Goal: Information Seeking & Learning: Learn about a topic

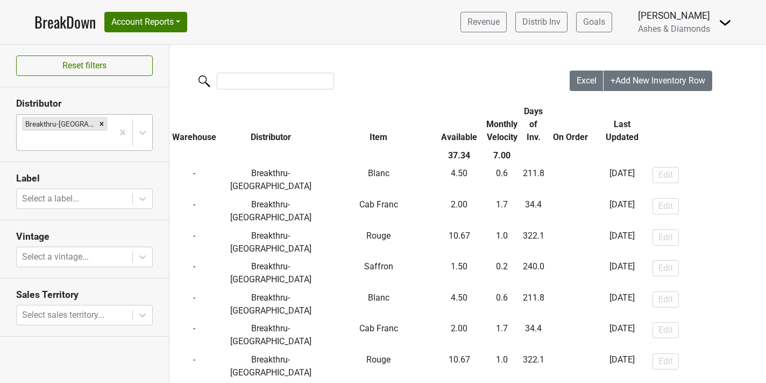
click at [90, 133] on div at bounding box center [65, 140] width 86 height 15
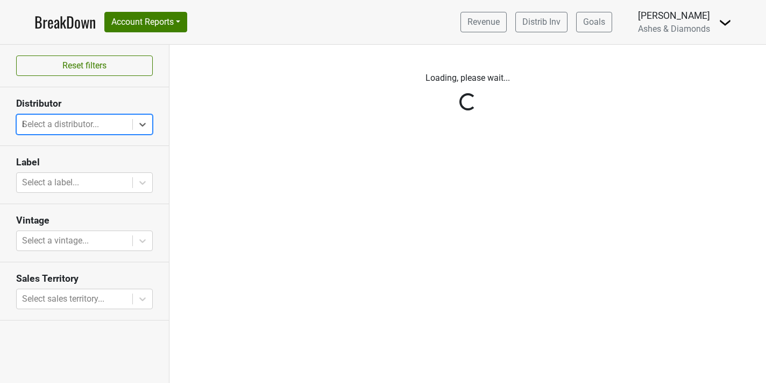
type input "il"
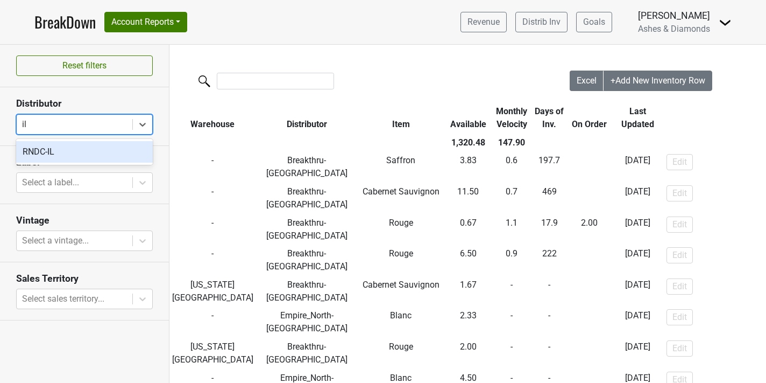
click at [50, 149] on div "RNDC-IL" at bounding box center [84, 152] width 137 height 22
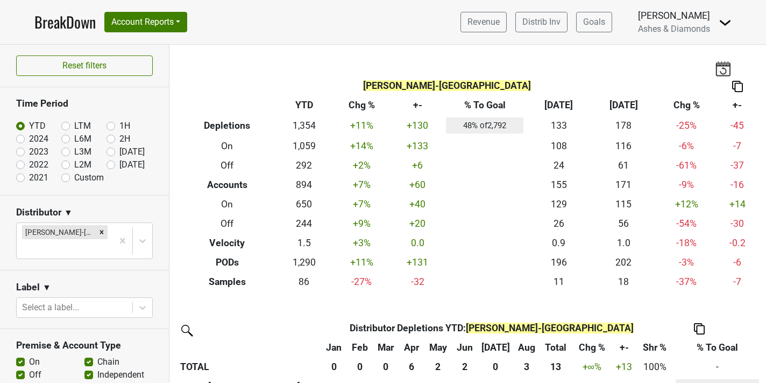
scroll to position [698, 0]
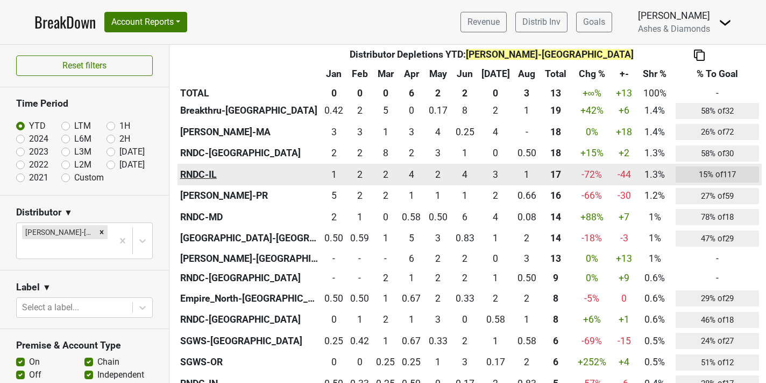
click at [226, 178] on th "RNDC-IL" at bounding box center [250, 175] width 144 height 22
click at [213, 180] on th "RNDC-IL" at bounding box center [250, 175] width 144 height 22
click at [422, 171] on div "3.75 4" at bounding box center [412, 174] width 20 height 14
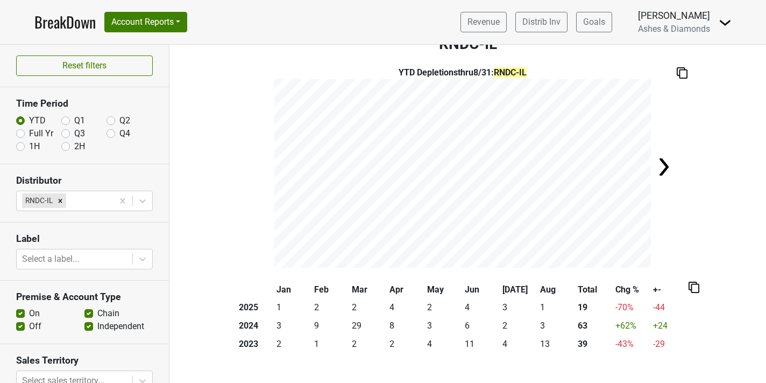
scroll to position [23, 0]
click at [285, 51] on h3 "RNDC-IL" at bounding box center [468, 43] width 597 height 18
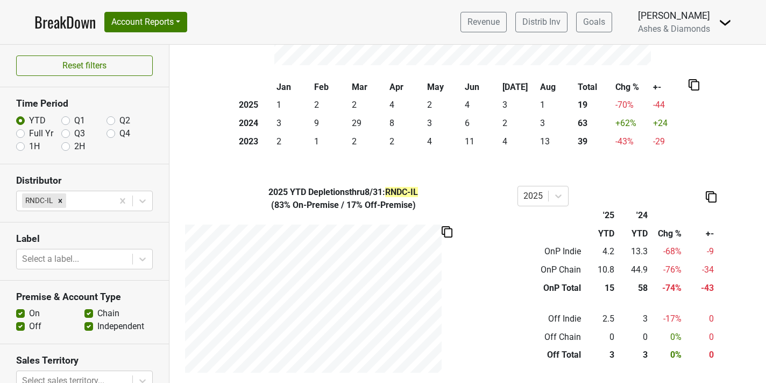
scroll to position [65, 0]
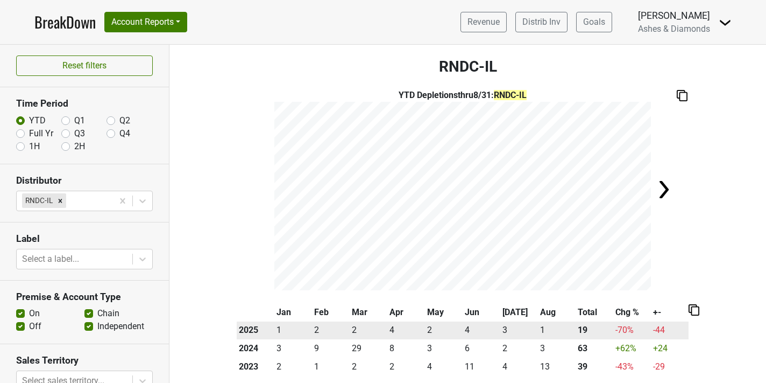
click at [389, 322] on td "4" at bounding box center [407, 330] width 38 height 18
click at [393, 325] on td "4" at bounding box center [407, 330] width 38 height 18
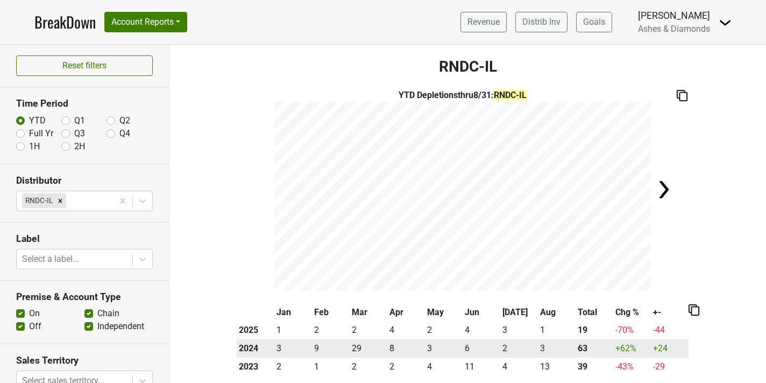
click at [396, 345] on td "8" at bounding box center [407, 348] width 38 height 18
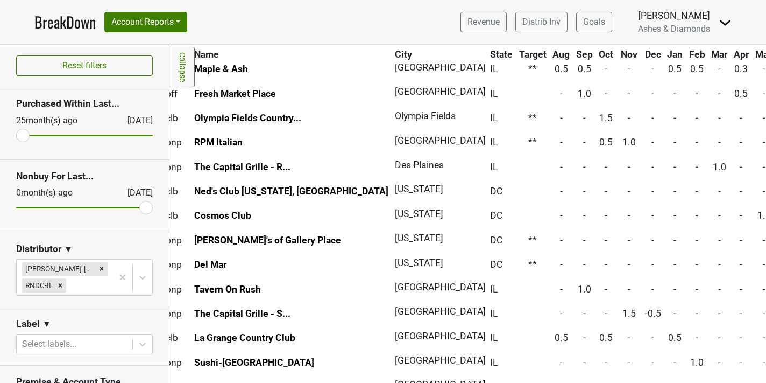
scroll to position [306, 36]
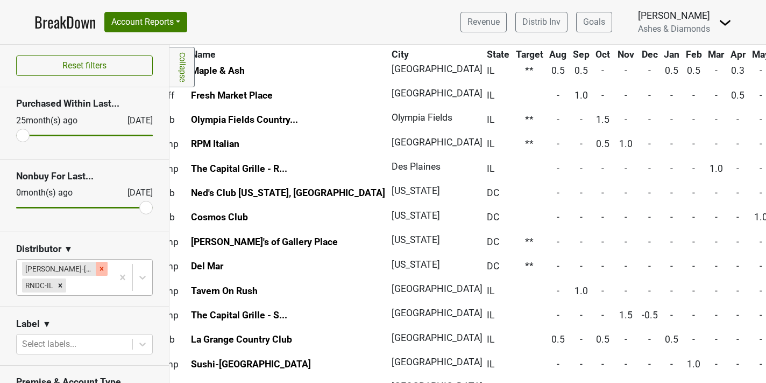
click at [98, 271] on icon "Remove Kellogg-DC" at bounding box center [102, 269] width 8 height 8
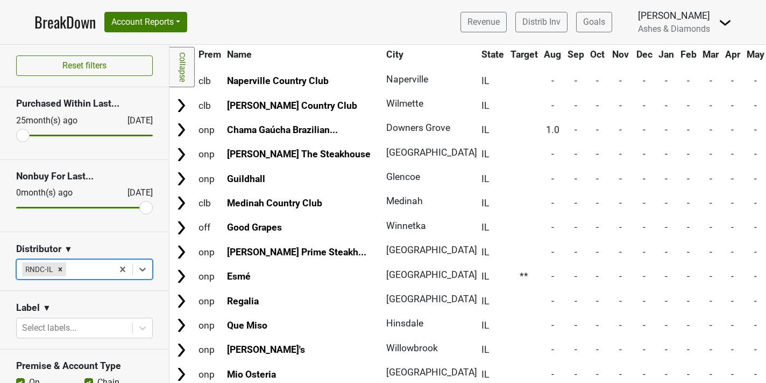
scroll to position [921, 0]
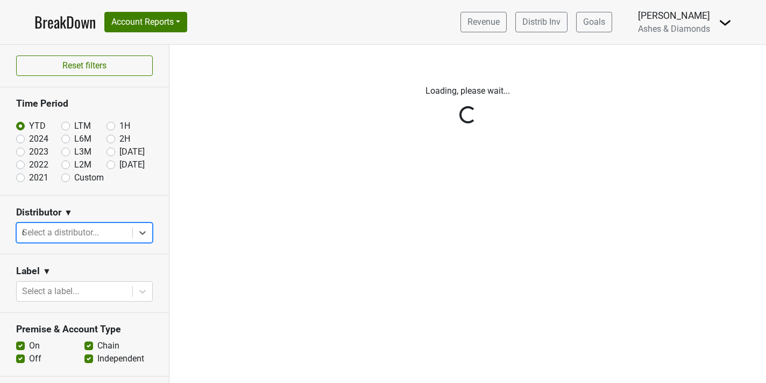
type input "co"
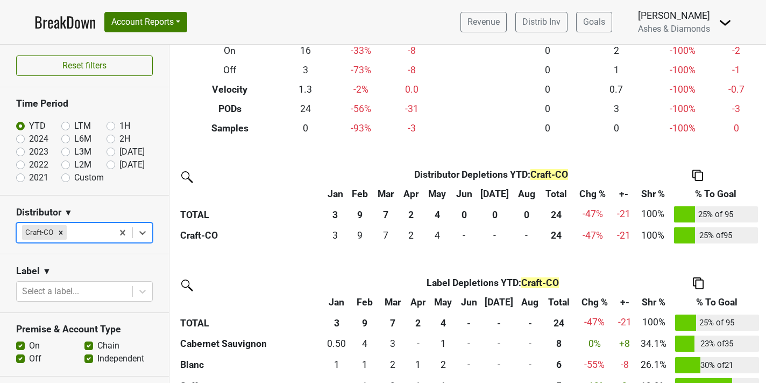
scroll to position [154, 0]
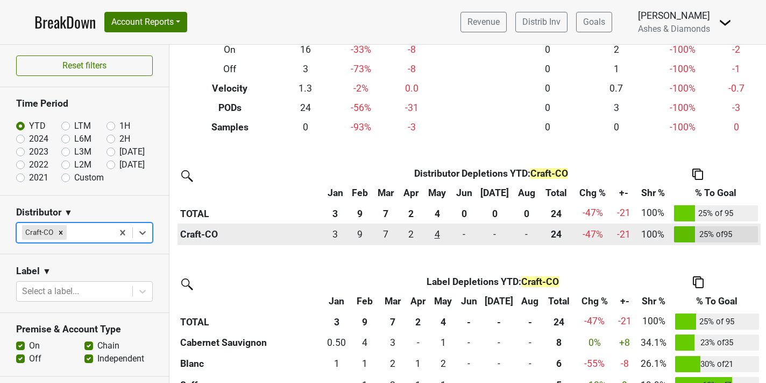
click at [443, 237] on div "3.5 4" at bounding box center [438, 234] width 24 height 14
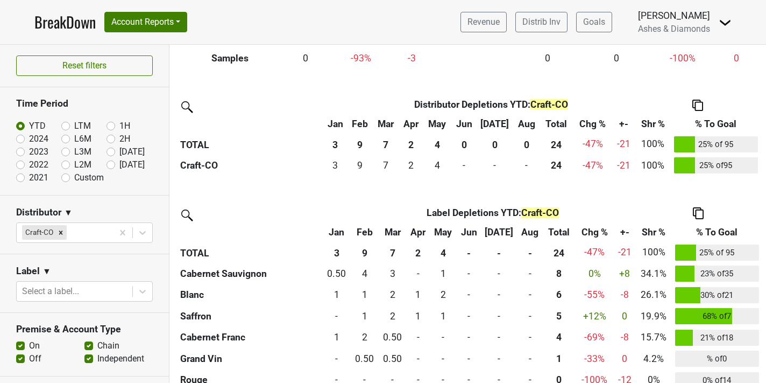
scroll to position [222, 0]
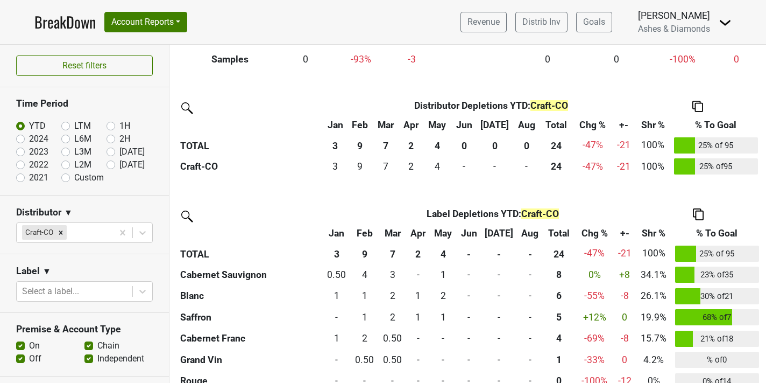
click at [496, 108] on th "Distributor Depletions YTD : Craft-CO" at bounding box center [491, 105] width 287 height 19
click at [495, 143] on th "0" at bounding box center [495, 146] width 37 height 22
click at [451, 146] on th "4" at bounding box center [437, 146] width 29 height 22
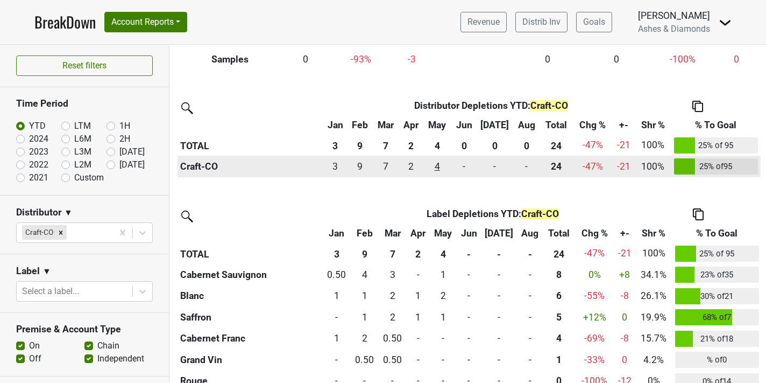
click at [448, 172] on div "3.5 4" at bounding box center [438, 166] width 24 height 14
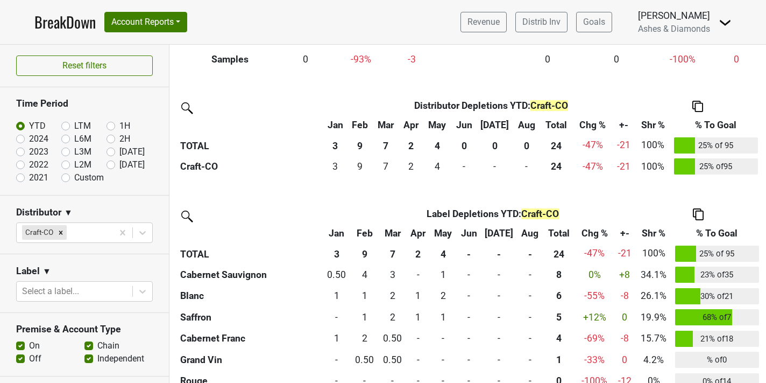
click at [74, 126] on label "LTM" at bounding box center [82, 125] width 17 height 13
click at [65, 126] on input "LTM" at bounding box center [82, 124] width 43 height 11
radio input "true"
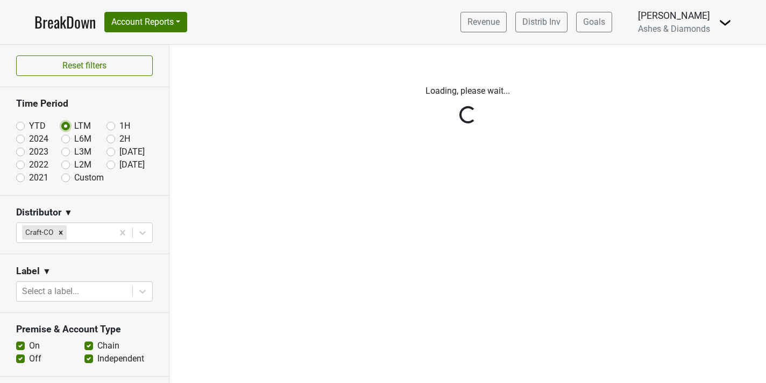
scroll to position [0, 0]
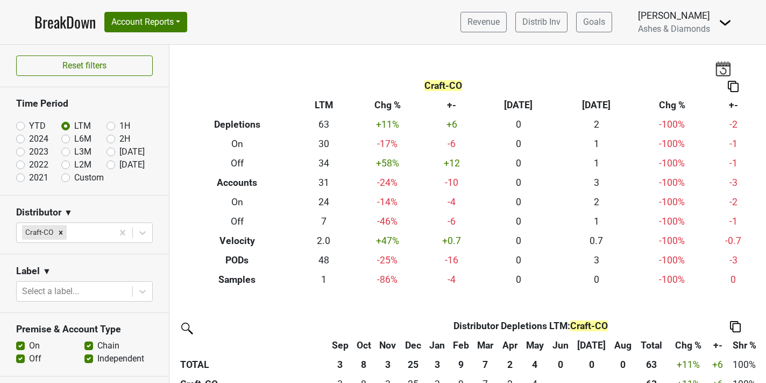
click at [29, 126] on label "YTD" at bounding box center [37, 125] width 17 height 13
click at [20, 126] on input "YTD" at bounding box center [37, 124] width 43 height 11
radio input "true"
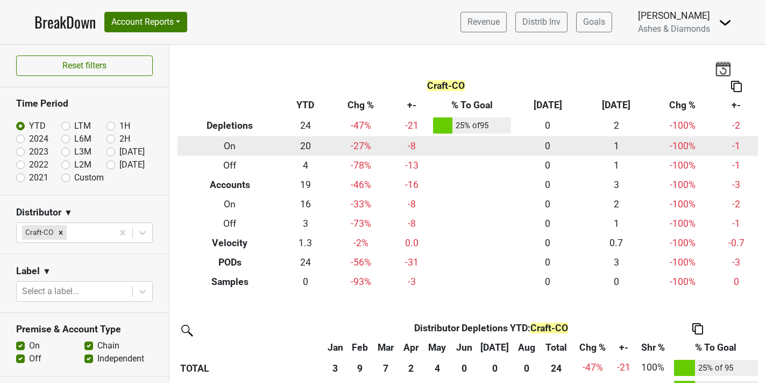
click at [358, 136] on td "-27 %" at bounding box center [361, 145] width 64 height 19
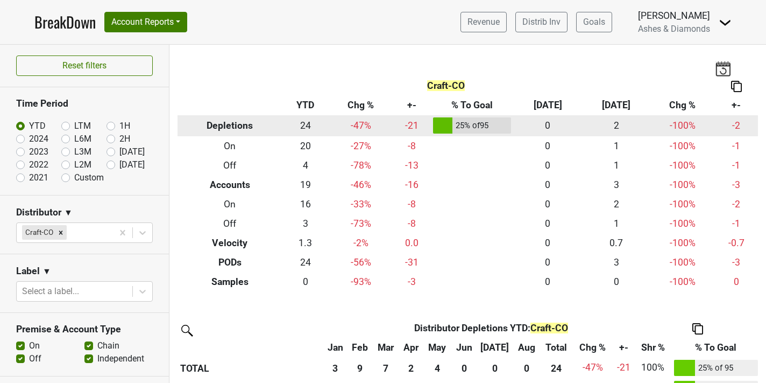
click at [237, 125] on th "Depletions" at bounding box center [230, 126] width 104 height 22
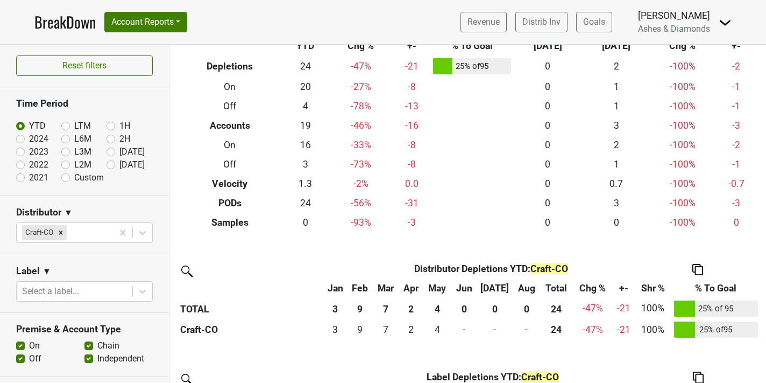
scroll to position [102, 0]
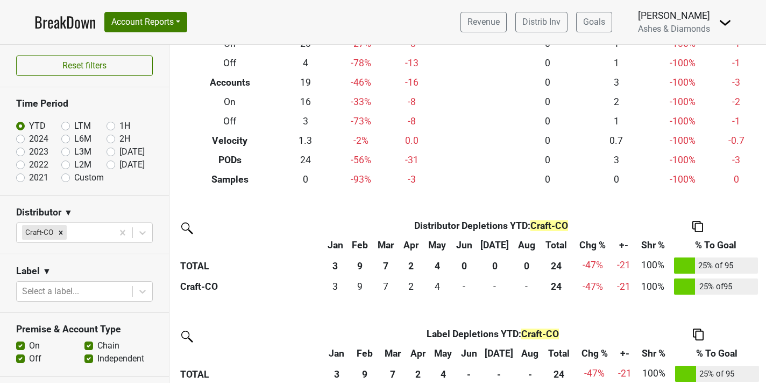
click at [395, 275] on th "7" at bounding box center [385, 266] width 26 height 22
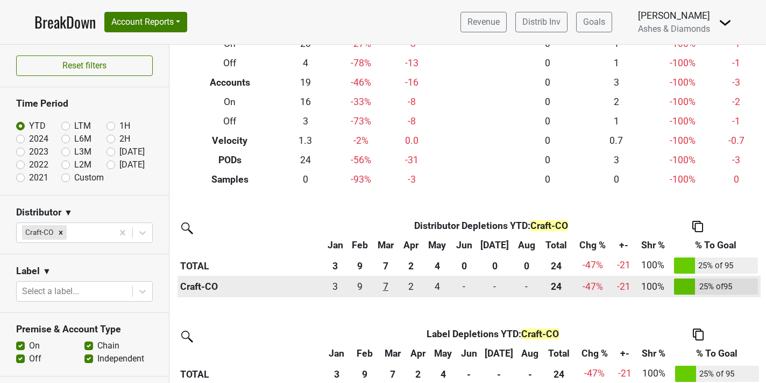
click at [393, 285] on div "6.75 7" at bounding box center [385, 286] width 21 height 14
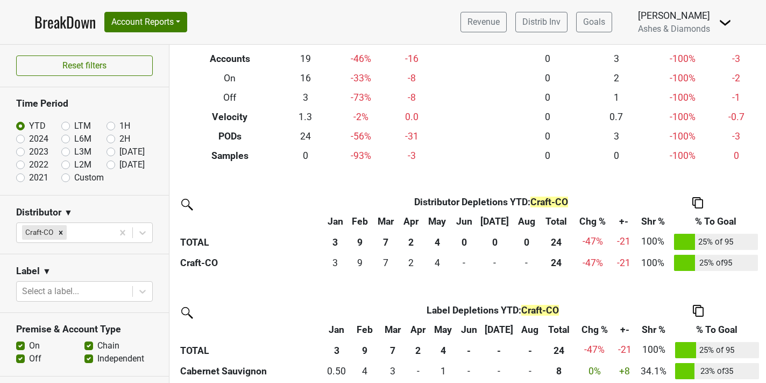
scroll to position [0, 0]
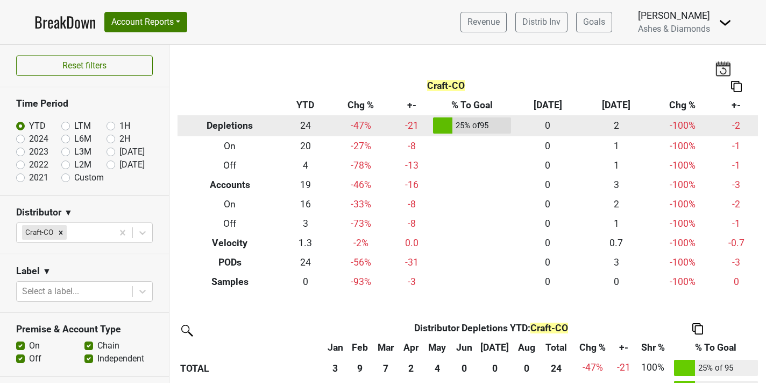
click at [439, 125] on td "25 % of 95" at bounding box center [472, 126] width 83 height 22
click at [404, 129] on td "-21" at bounding box center [412, 126] width 38 height 22
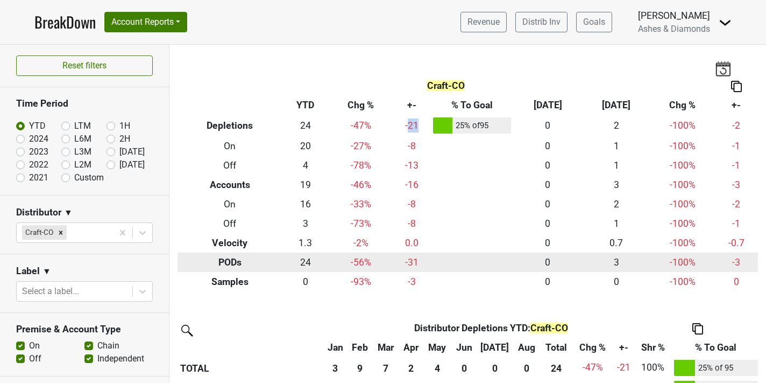
scroll to position [261, 0]
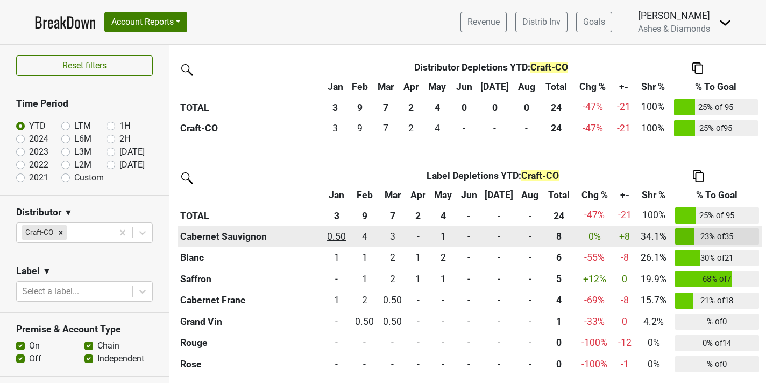
click at [341, 238] on div "0.5 0.50" at bounding box center [336, 236] width 23 height 14
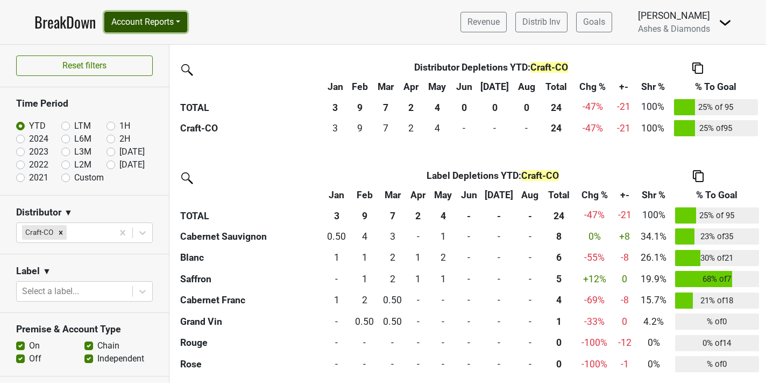
click at [168, 24] on button "Account Reports" at bounding box center [145, 22] width 83 height 20
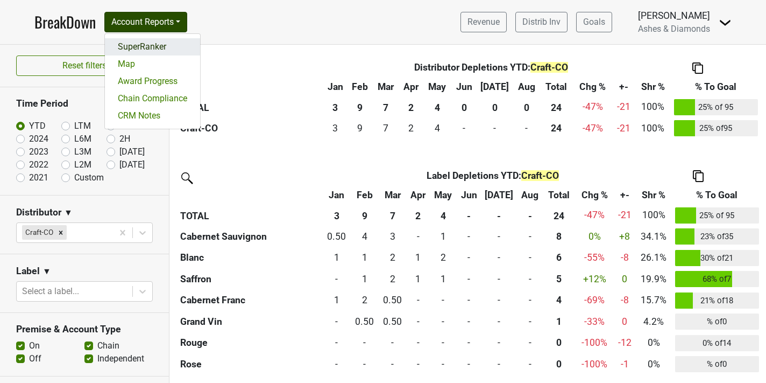
click at [173, 48] on link "SuperRanker" at bounding box center [152, 46] width 95 height 17
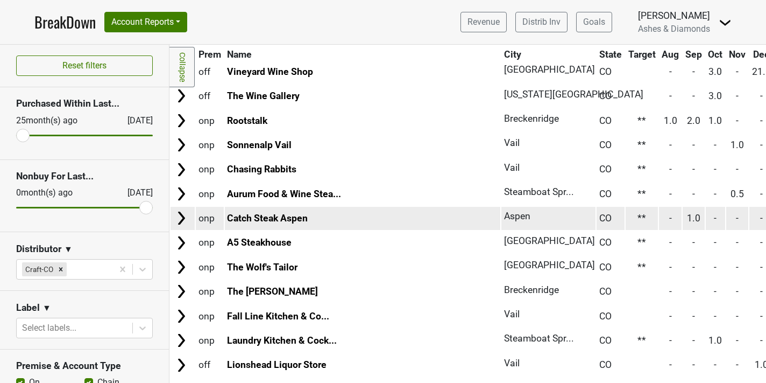
scroll to position [86, 20]
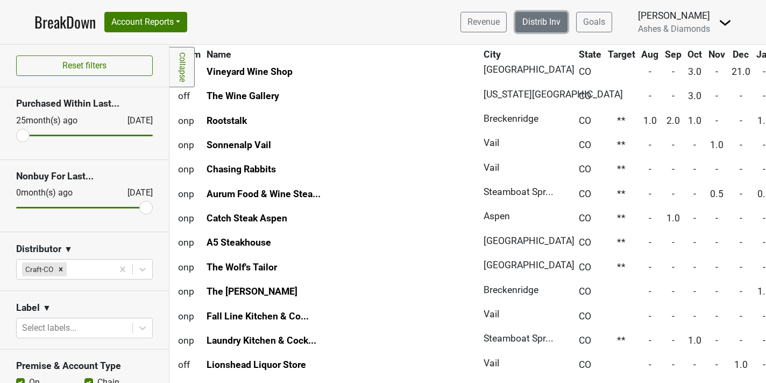
click at [544, 29] on link "Distrib Inv" at bounding box center [542, 22] width 52 height 20
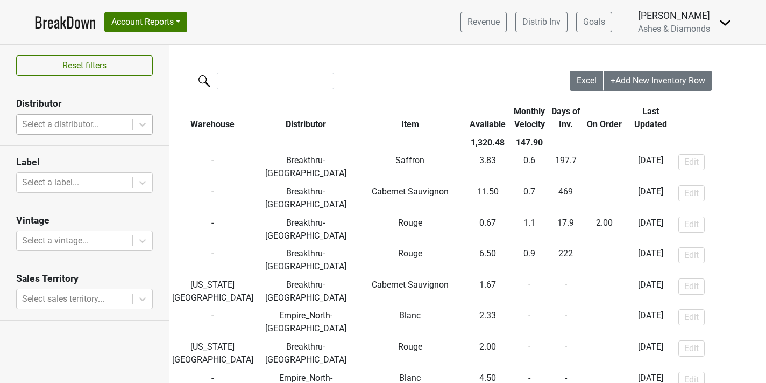
click at [84, 123] on div at bounding box center [74, 124] width 105 height 15
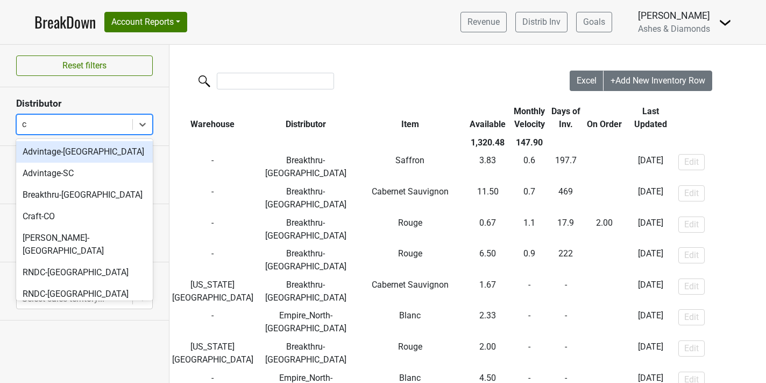
type input "co"
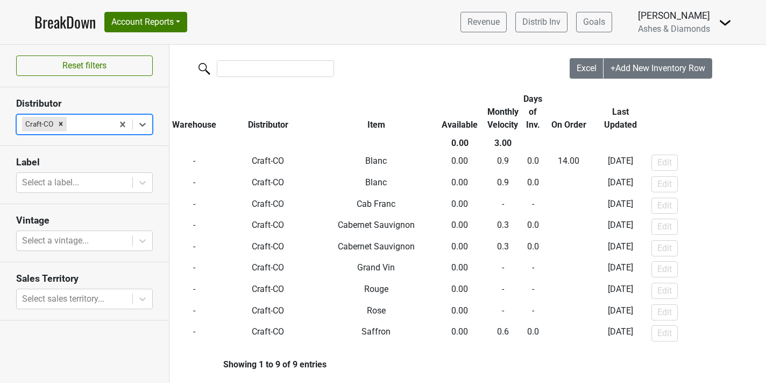
scroll to position [16, 0]
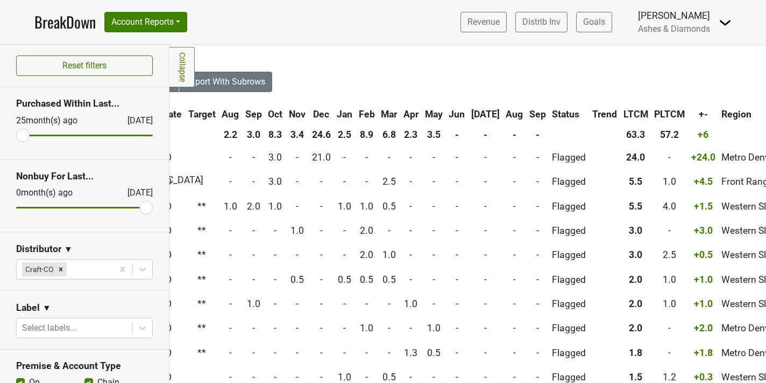
scroll to position [0, 555]
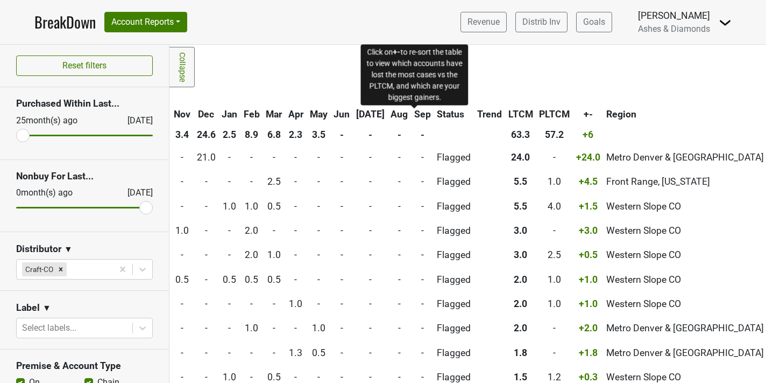
click at [584, 117] on span "+-" at bounding box center [588, 114] width 9 height 11
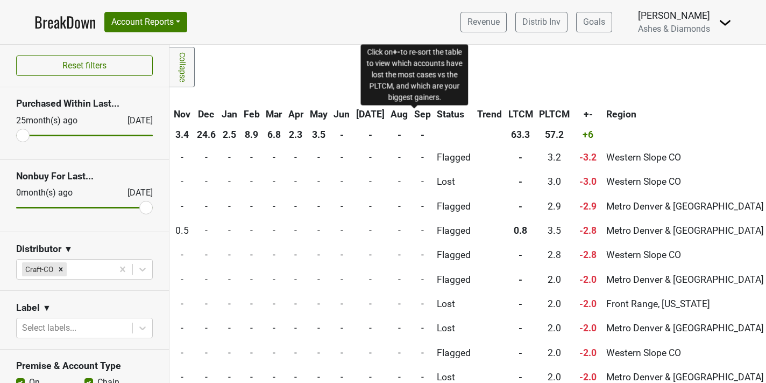
click at [584, 114] on span "+-" at bounding box center [588, 114] width 9 height 11
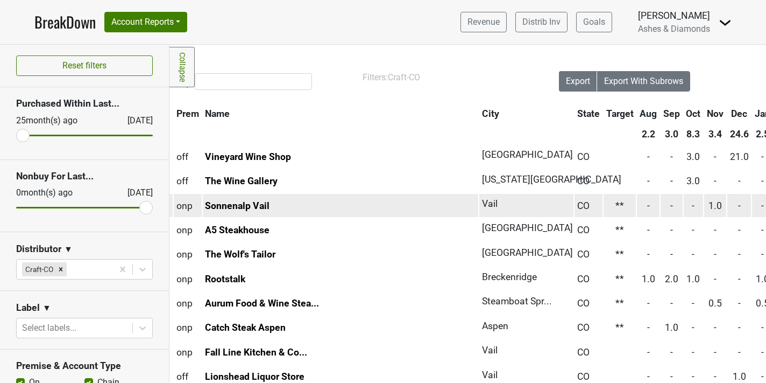
scroll to position [1, 21]
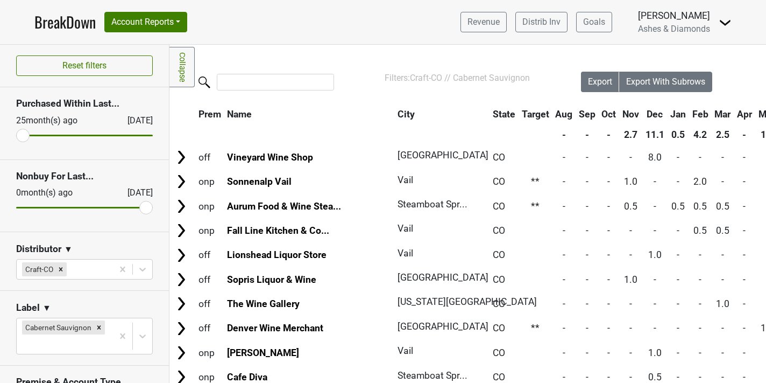
click at [341, 238] on td "Fall Line Kitchen & Co..." at bounding box center [310, 230] width 170 height 23
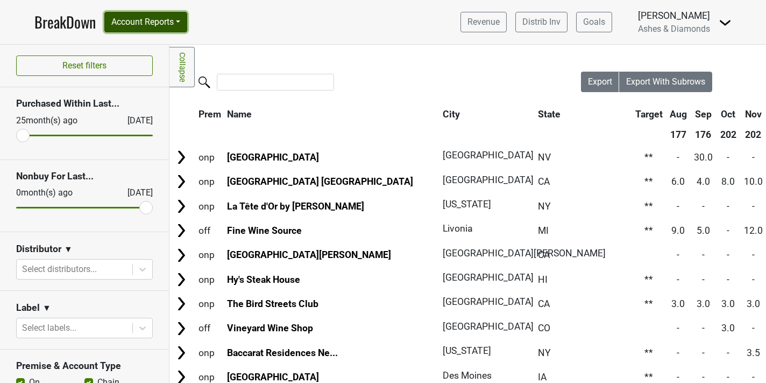
click at [162, 27] on button "Account Reports" at bounding box center [145, 22] width 83 height 20
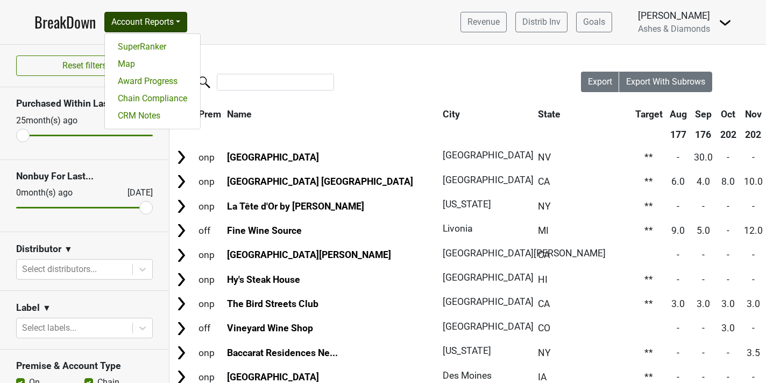
click at [53, 27] on link "BreakDown" at bounding box center [64, 22] width 61 height 23
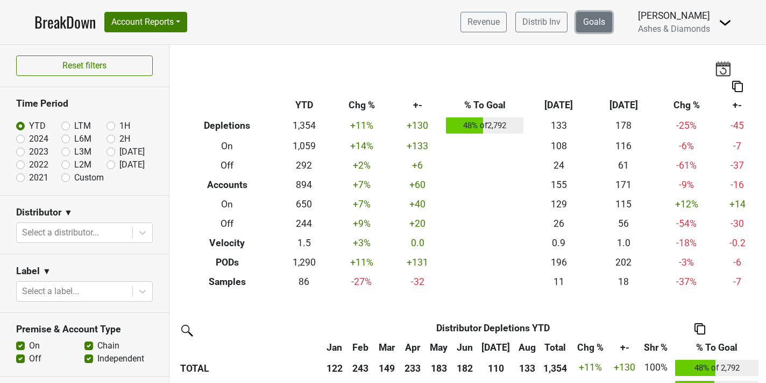
click at [598, 25] on link "Goals" at bounding box center [594, 22] width 36 height 20
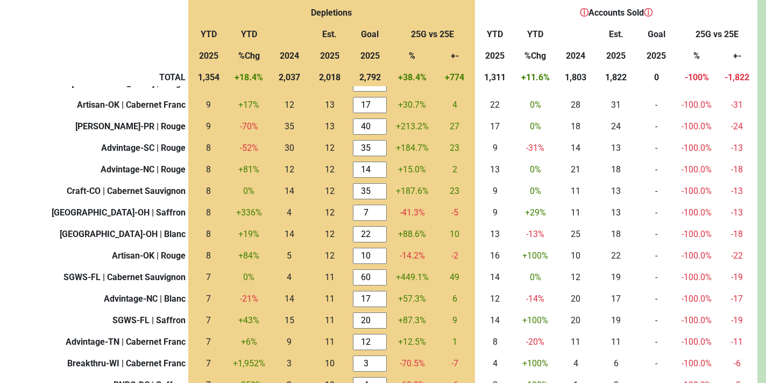
scroll to position [1147, 0]
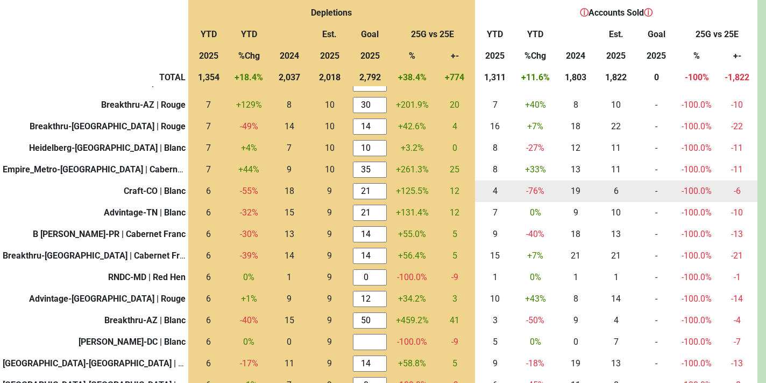
click at [113, 185] on td "Craft-CO | Blanc" at bounding box center [94, 191] width 188 height 22
click at [191, 191] on div "6.250 6" at bounding box center [208, 191] width 35 height 13
click at [390, 191] on td "+125.5%" at bounding box center [412, 191] width 45 height 22
click at [682, 196] on td "-100.0%" at bounding box center [697, 191] width 40 height 22
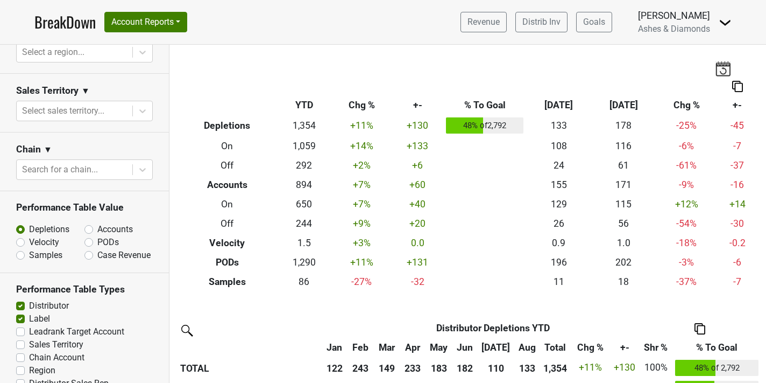
scroll to position [456, 0]
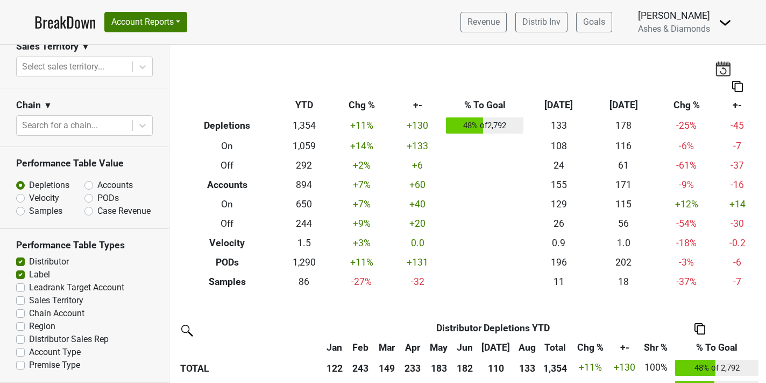
click at [60, 24] on link "BreakDown" at bounding box center [64, 22] width 61 height 23
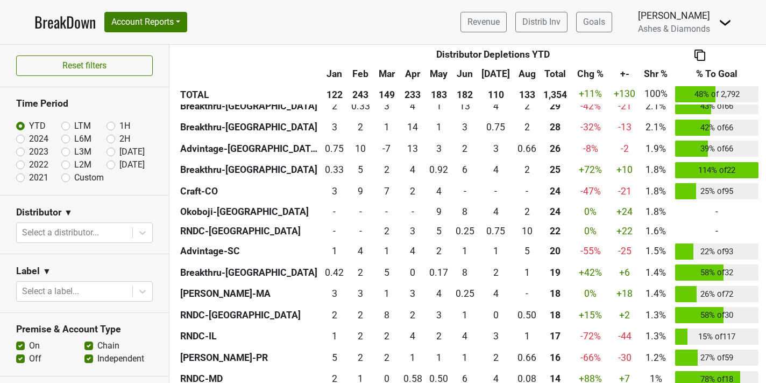
scroll to position [543, 0]
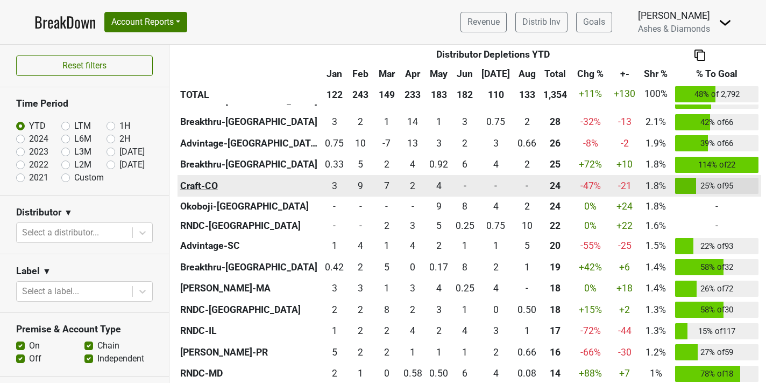
click at [205, 185] on th "Craft-CO" at bounding box center [250, 186] width 144 height 22
click at [195, 185] on th "Craft-CO" at bounding box center [250, 186] width 144 height 22
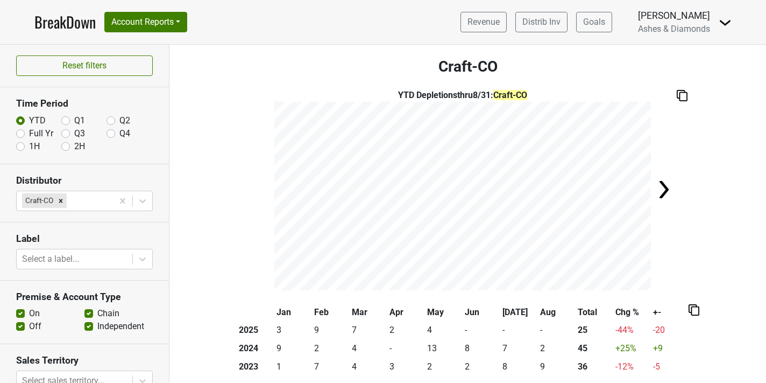
click at [29, 131] on label "Full Yr" at bounding box center [41, 133] width 24 height 13
click at [20, 131] on input "Full Yr" at bounding box center [20, 132] width 9 height 11
radio input "true"
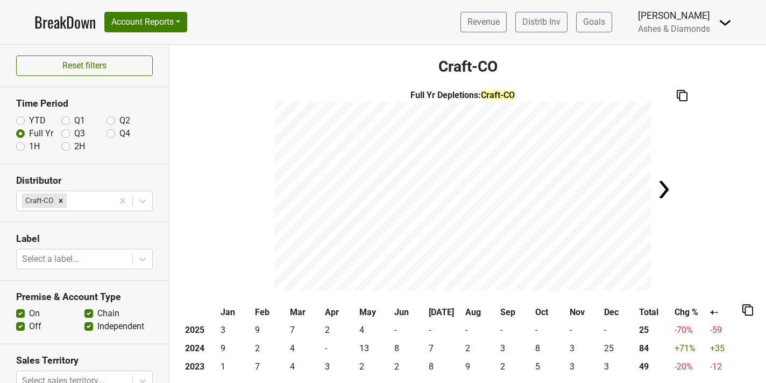
click at [498, 68] on h3 "Craft-CO" at bounding box center [468, 67] width 597 height 18
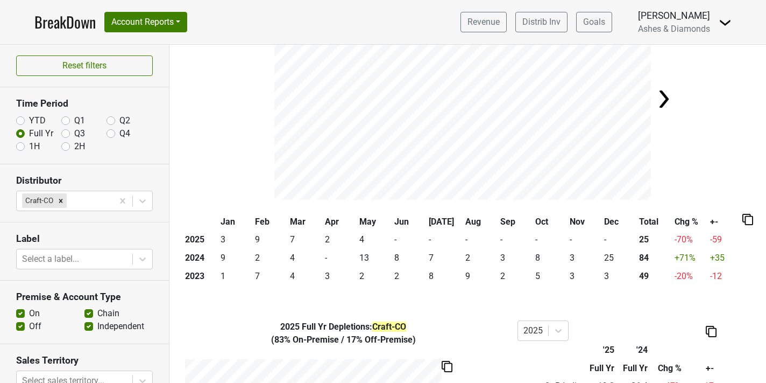
scroll to position [91, 0]
click at [748, 137] on div "Full Yr Depletions : Craft-CO" at bounding box center [468, 98] width 597 height 201
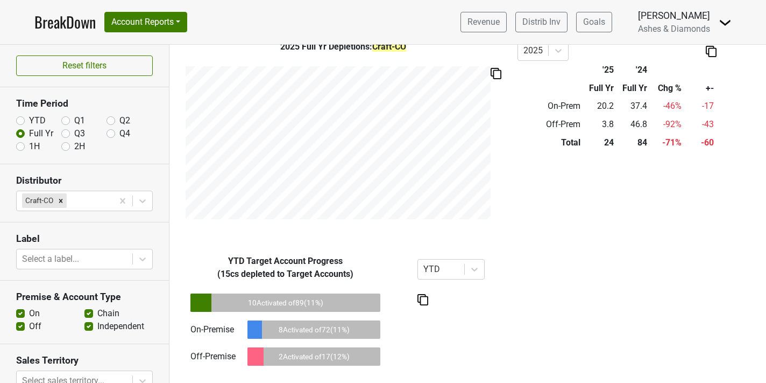
scroll to position [597, 0]
